Goal: Information Seeking & Learning: Learn about a topic

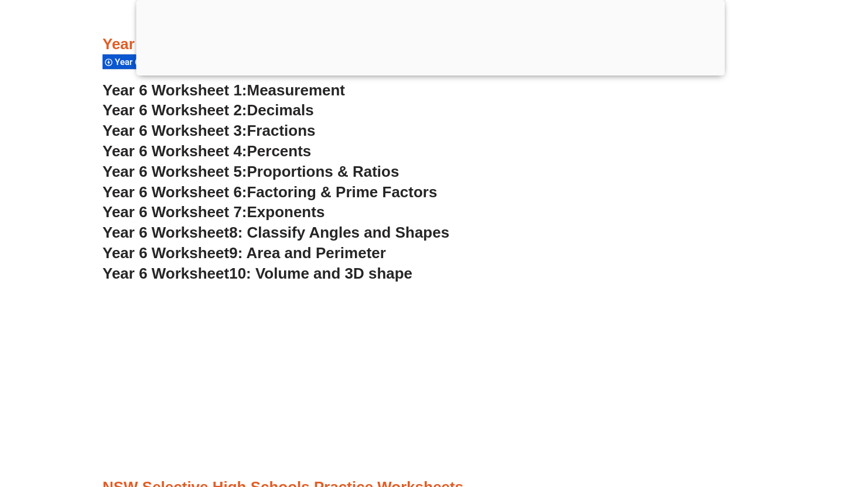
scroll to position [2777, 0]
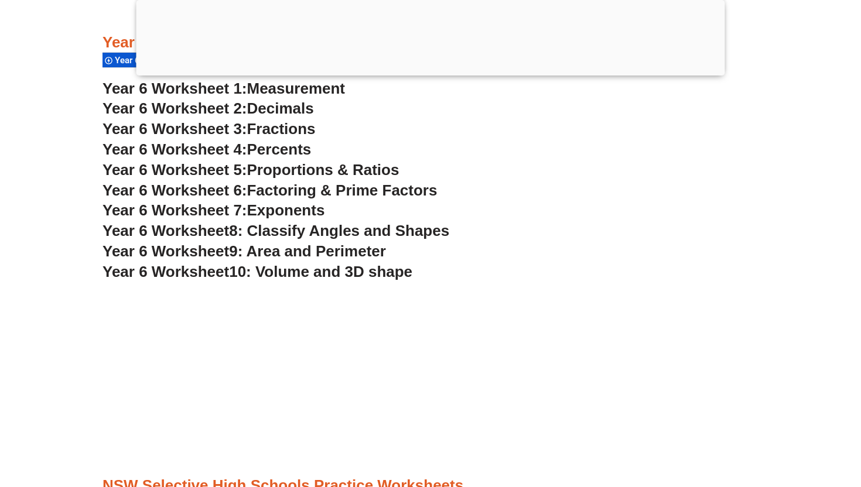
click at [290, 205] on span "Exponents" at bounding box center [286, 211] width 78 height 18
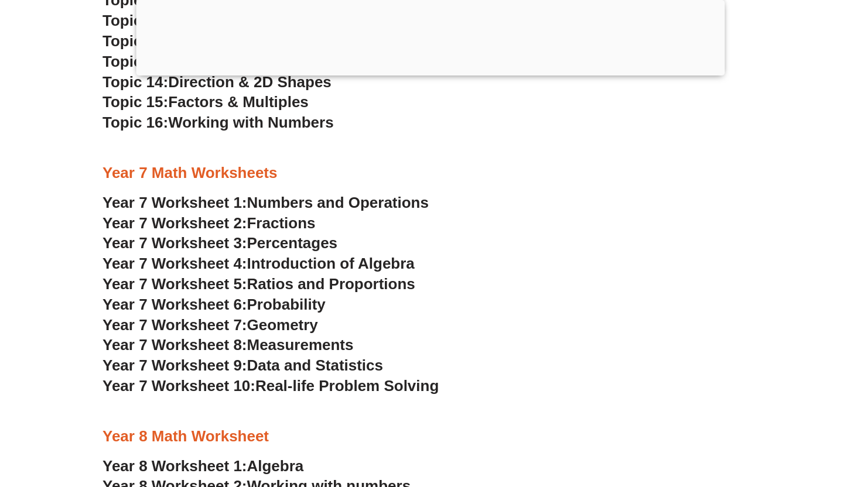
scroll to position [3491, 0]
click at [296, 207] on span "Numbers and Operations" at bounding box center [338, 203] width 182 height 18
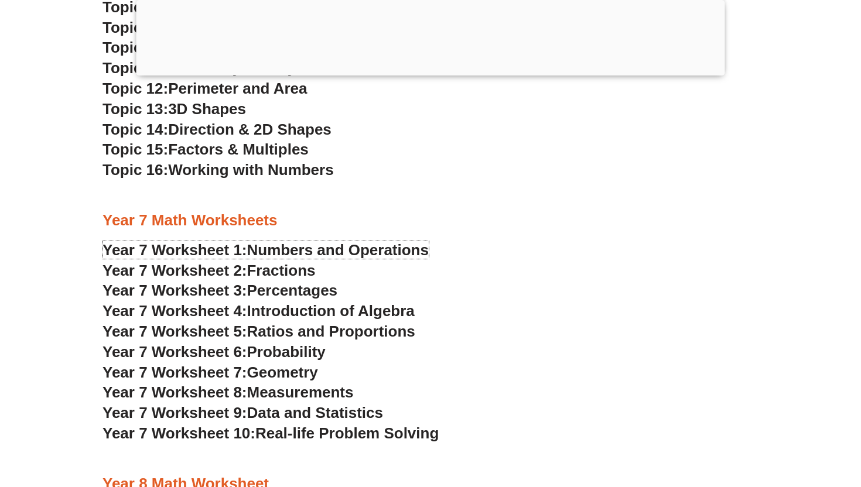
scroll to position [3445, 0]
click at [284, 310] on span "Introduction of Algebra" at bounding box center [331, 311] width 168 height 18
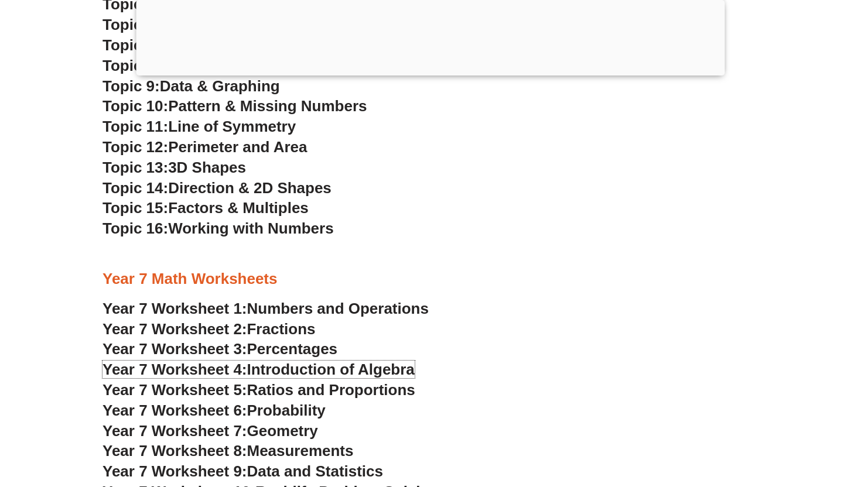
scroll to position [3382, 0]
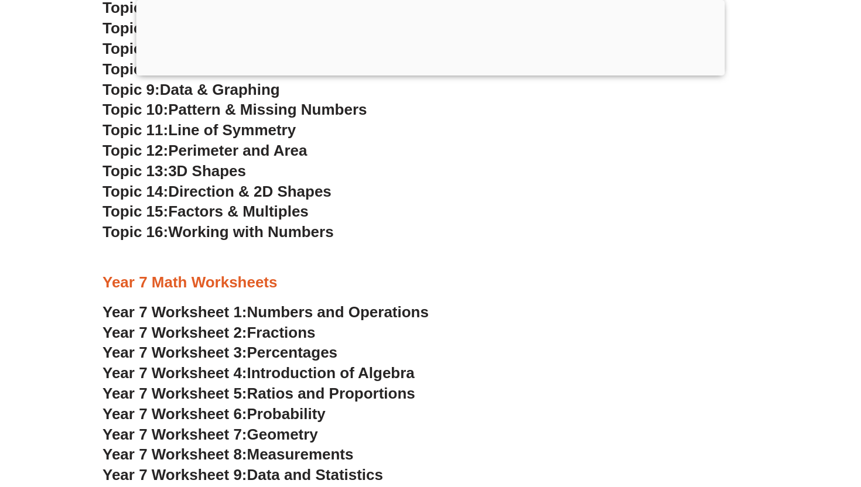
click at [279, 349] on span "Percentages" at bounding box center [292, 353] width 91 height 18
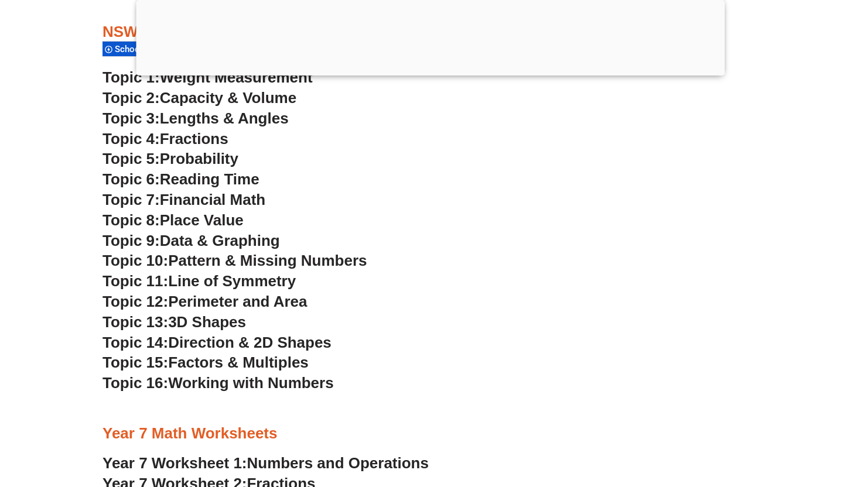
scroll to position [3257, 0]
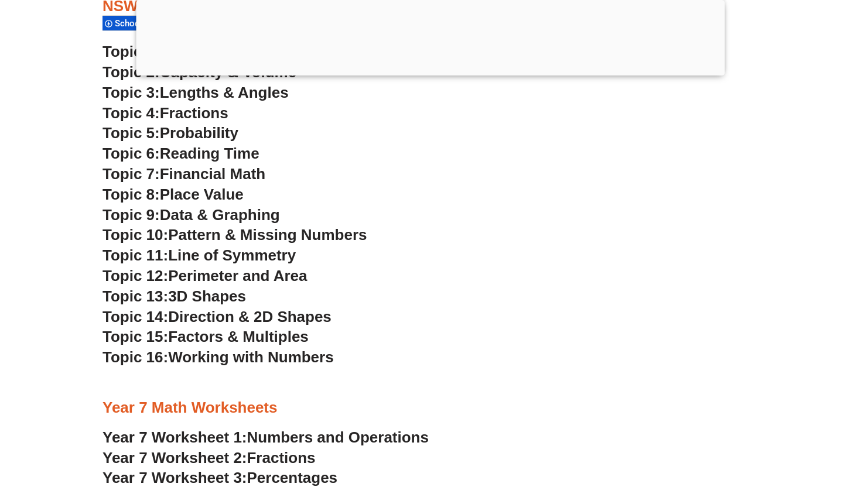
click at [210, 335] on span "Factors & Multiples" at bounding box center [238, 337] width 141 height 18
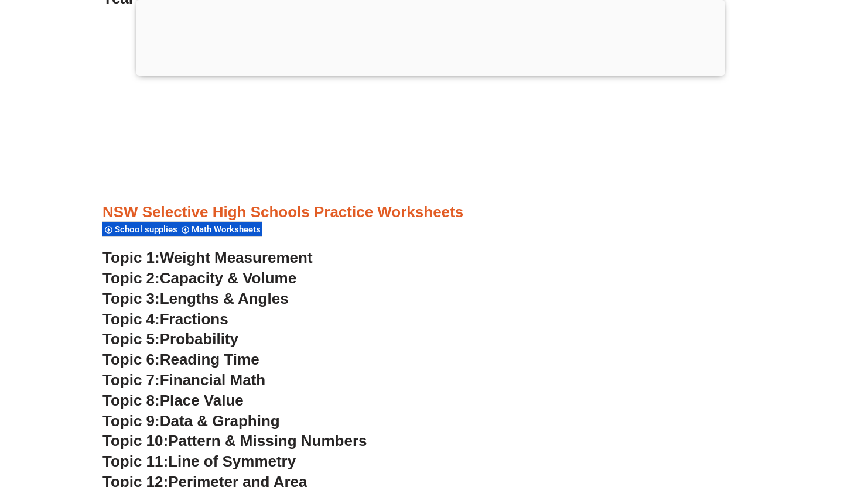
scroll to position [3049, 0]
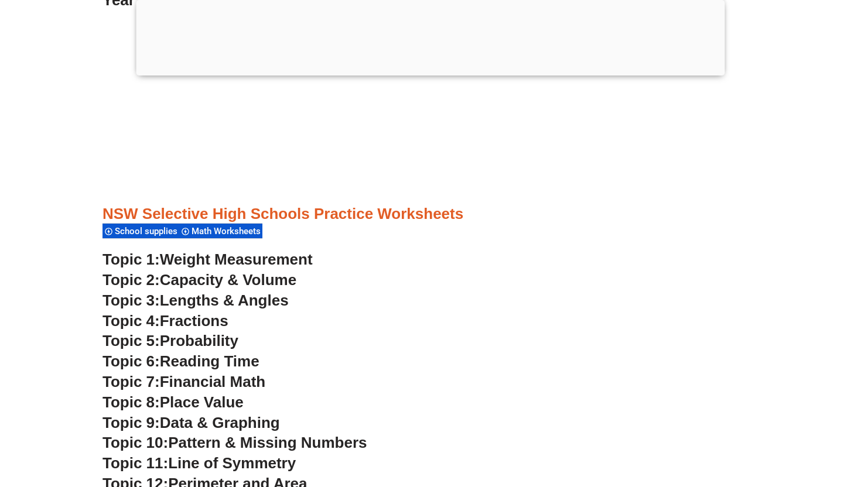
click at [185, 299] on span "Lengths & Angles" at bounding box center [224, 301] width 129 height 18
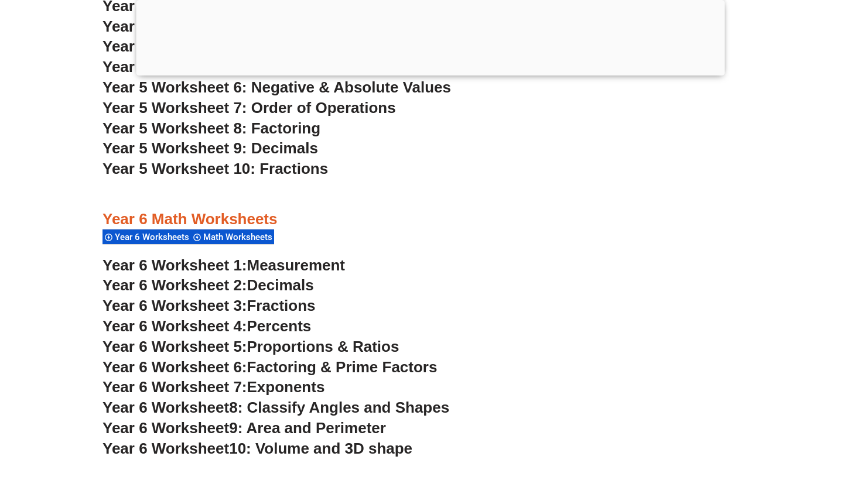
scroll to position [2603, 0]
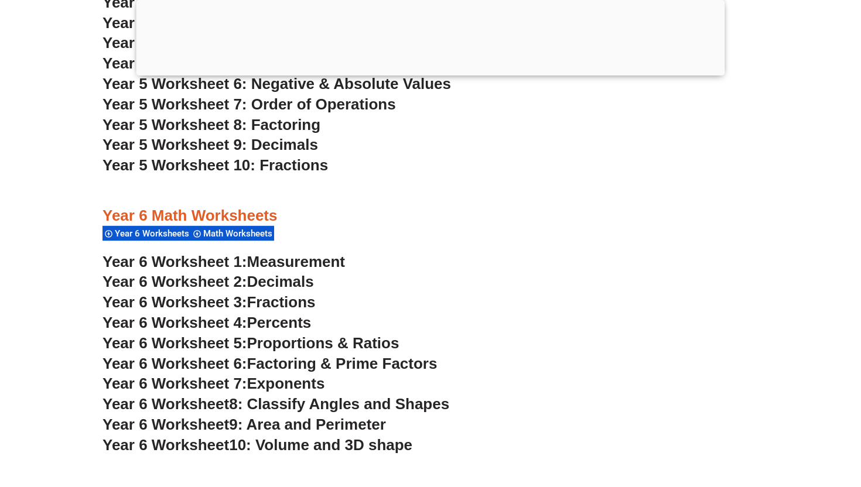
click at [336, 340] on span "Proportions & Ratios" at bounding box center [323, 344] width 152 height 18
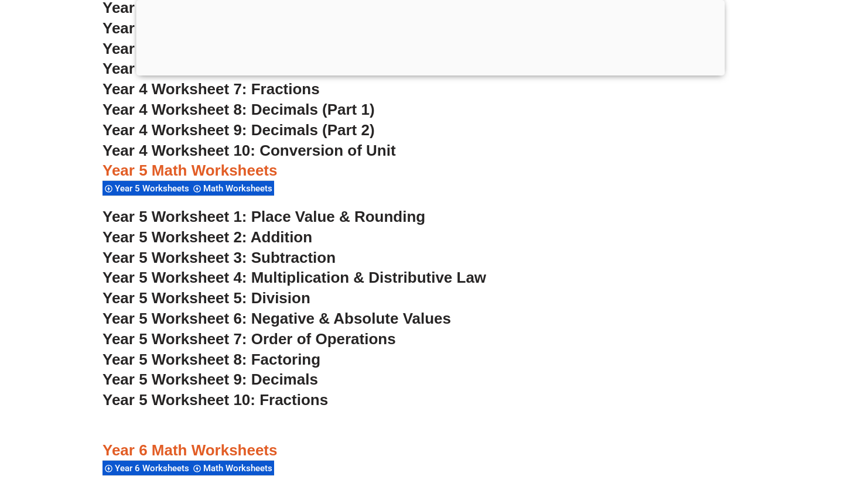
scroll to position [2365, 0]
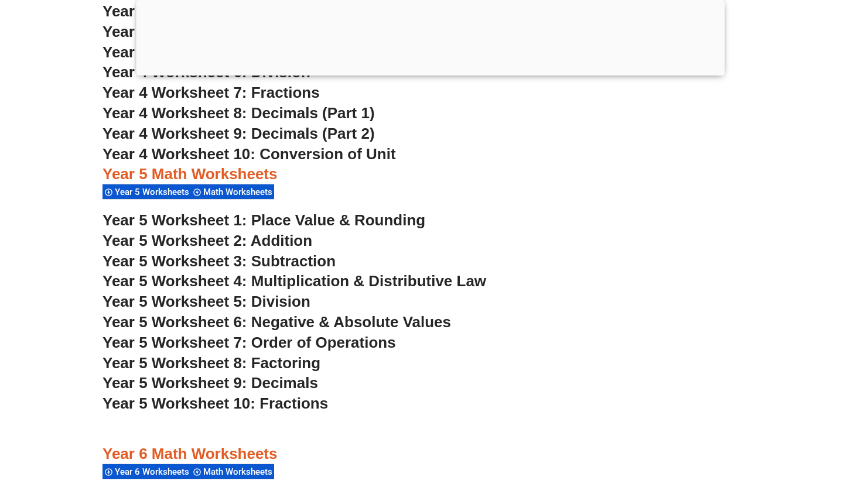
click at [332, 346] on span "Year 5 Worksheet 7: Order of Operations" at bounding box center [249, 343] width 293 height 18
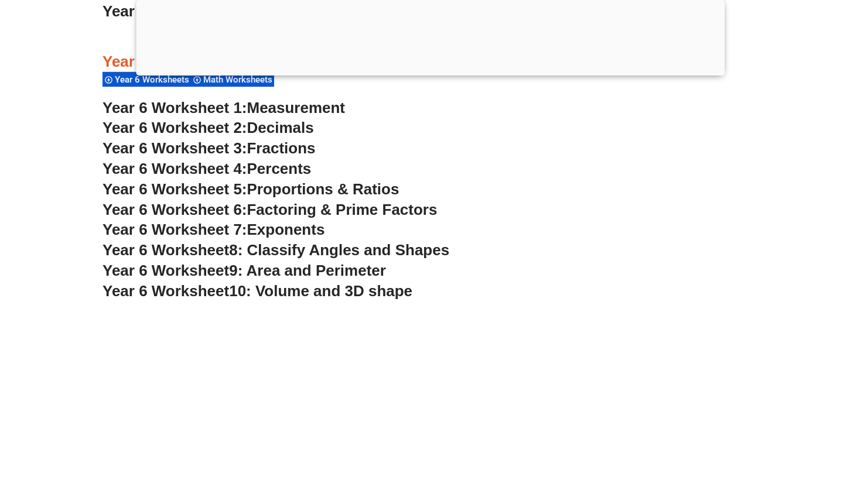
scroll to position [2757, 0]
click at [288, 129] on span "Decimals" at bounding box center [280, 129] width 67 height 18
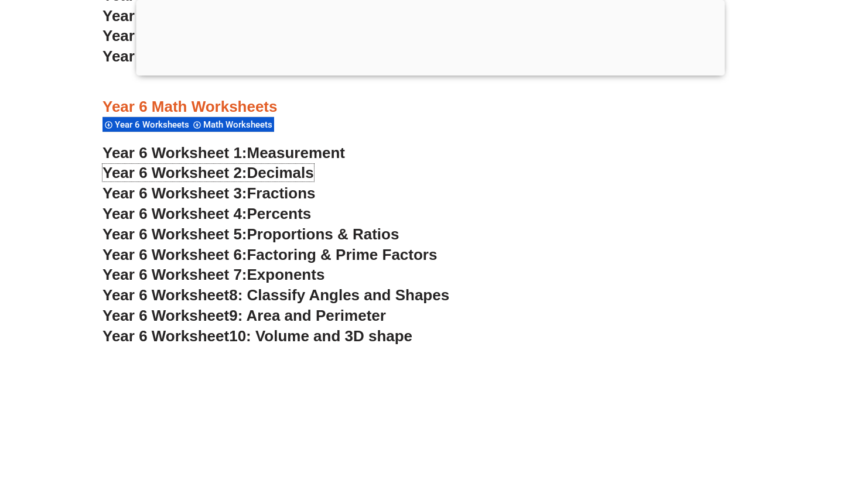
scroll to position [2714, 0]
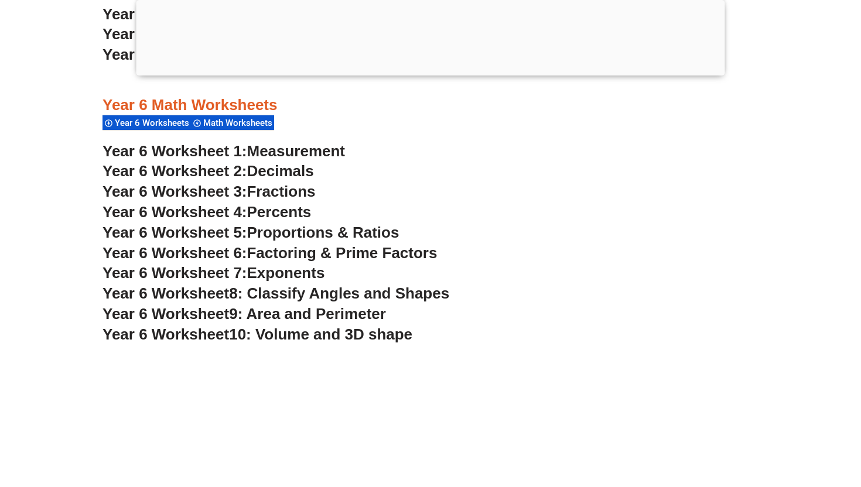
click at [299, 289] on span "8: Classify Angles and Shapes" at bounding box center [339, 294] width 220 height 18
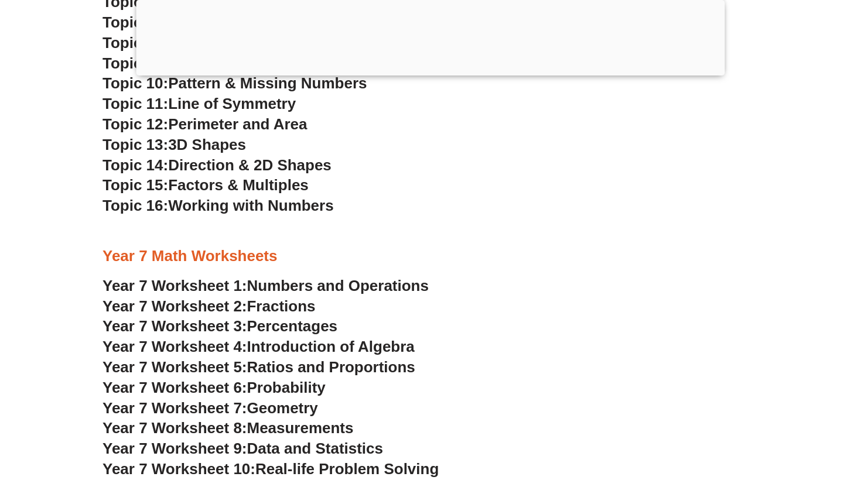
scroll to position [3410, 0]
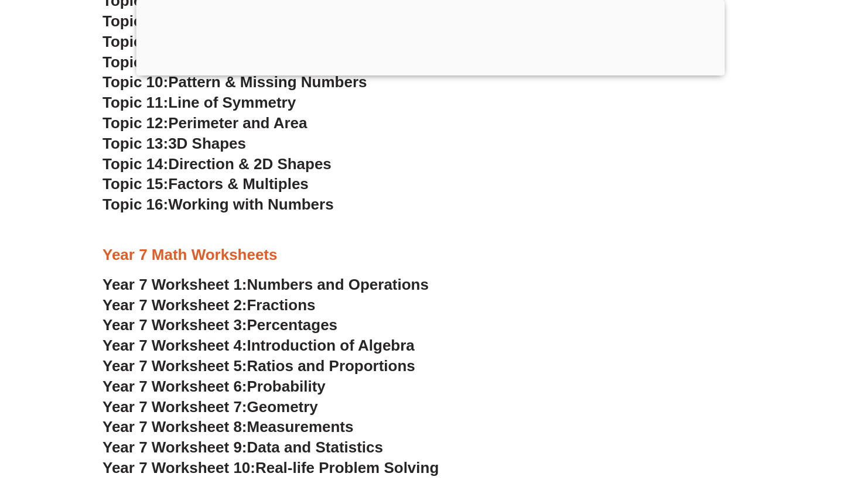
click at [213, 148] on span "3D Shapes" at bounding box center [207, 144] width 78 height 18
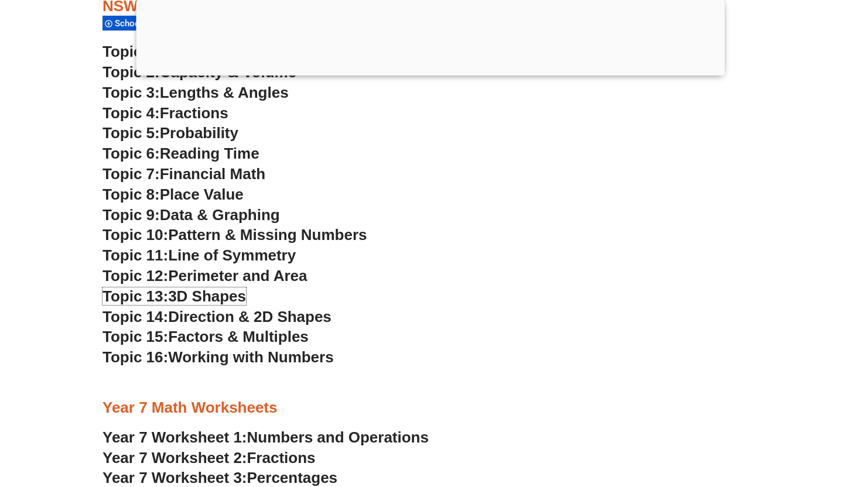
scroll to position [3252, 0]
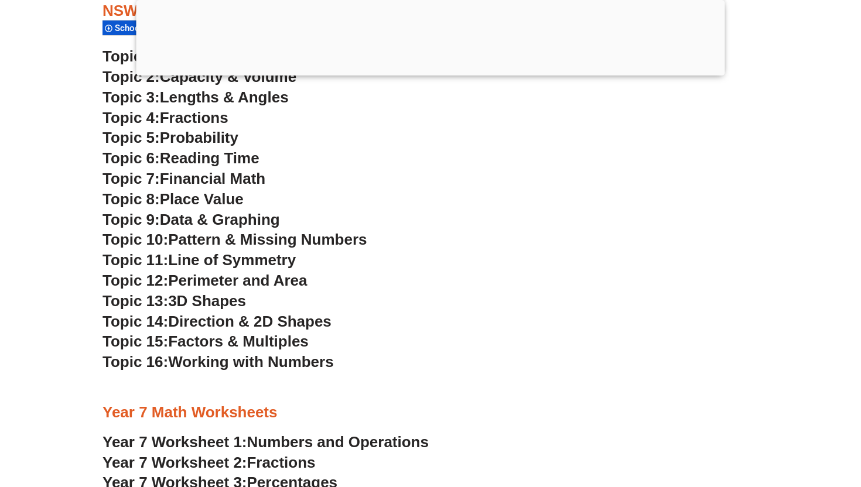
click at [221, 199] on span "Place Value" at bounding box center [202, 199] width 84 height 18
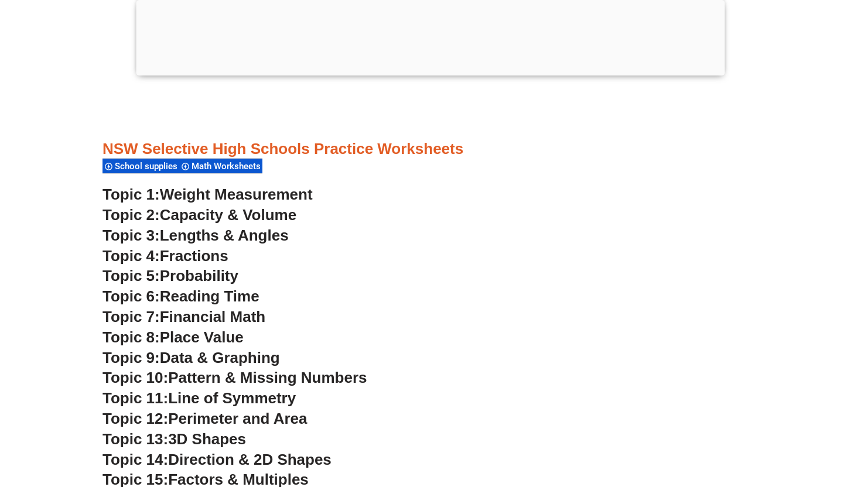
click at [219, 278] on span "Probability" at bounding box center [199, 276] width 79 height 18
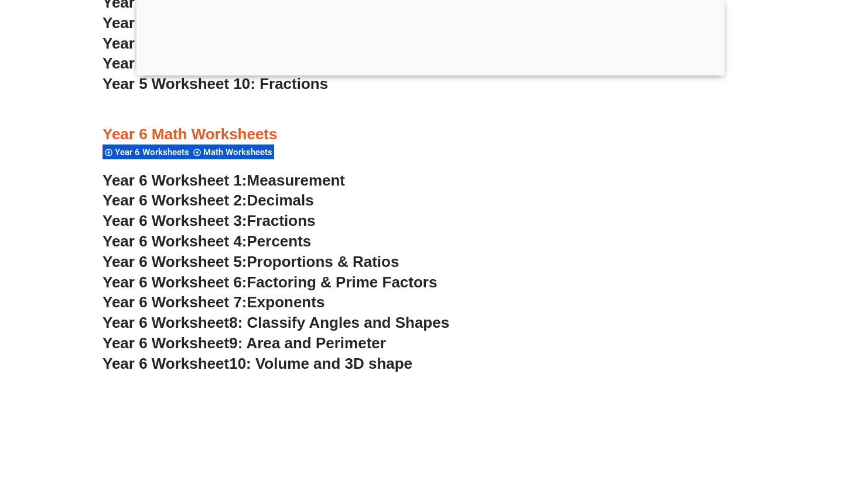
scroll to position [2684, 0]
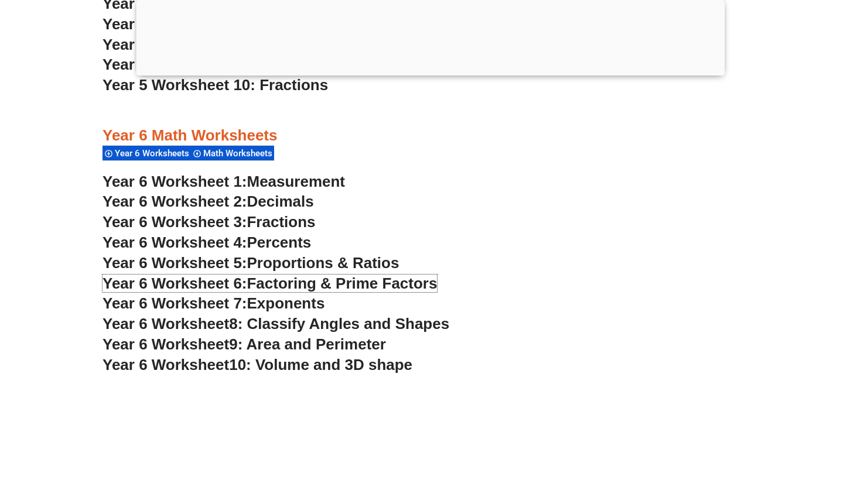
click at [262, 286] on span "Factoring & Prime Factors" at bounding box center [342, 284] width 190 height 18
